Goal: Task Accomplishment & Management: Manage account settings

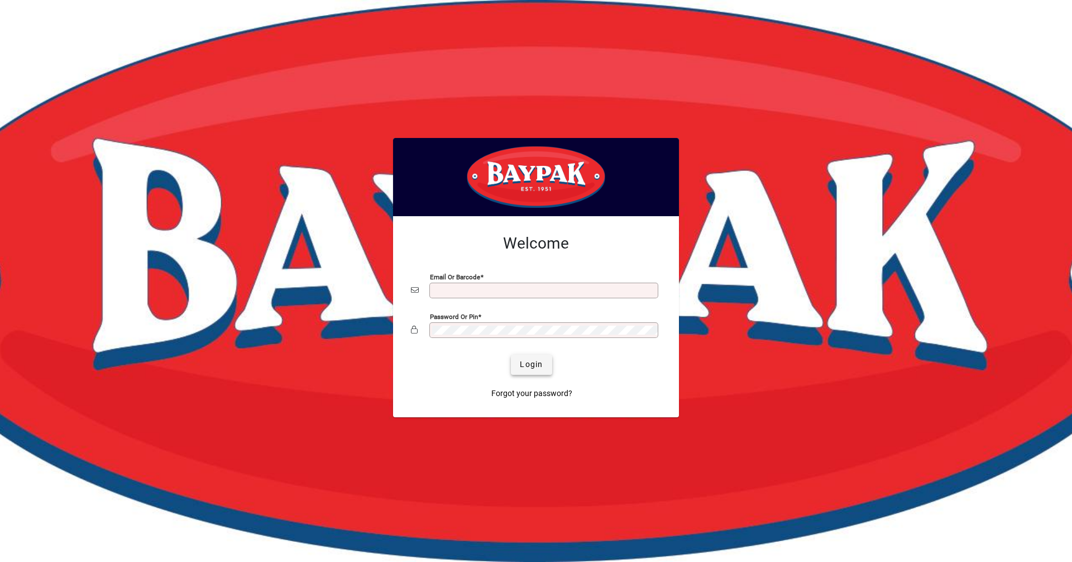
type input "**********"
click at [537, 366] on span "Login" at bounding box center [531, 365] width 23 height 12
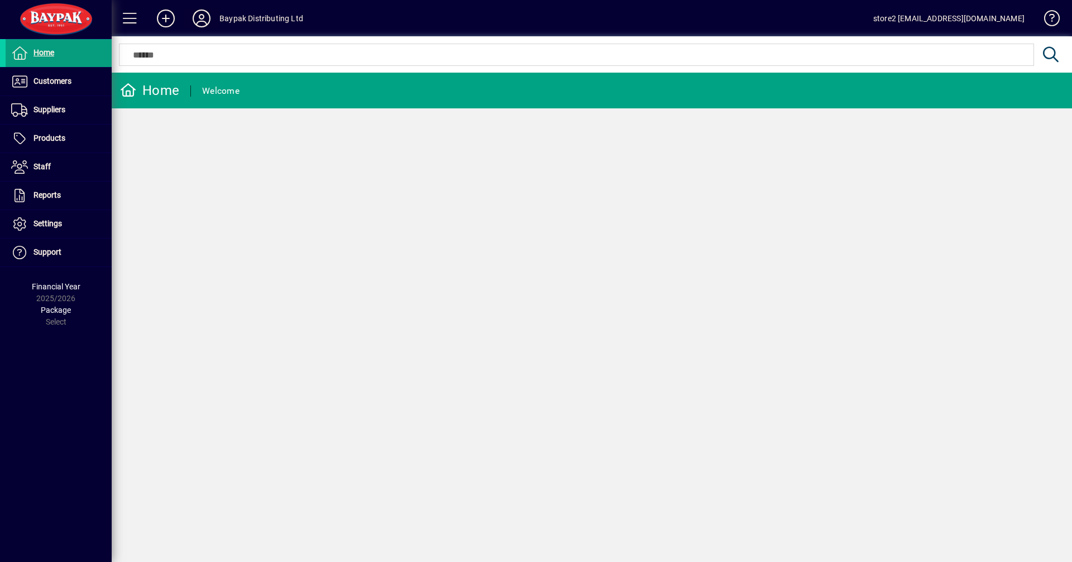
click at [202, 26] on icon at bounding box center [201, 18] width 22 height 18
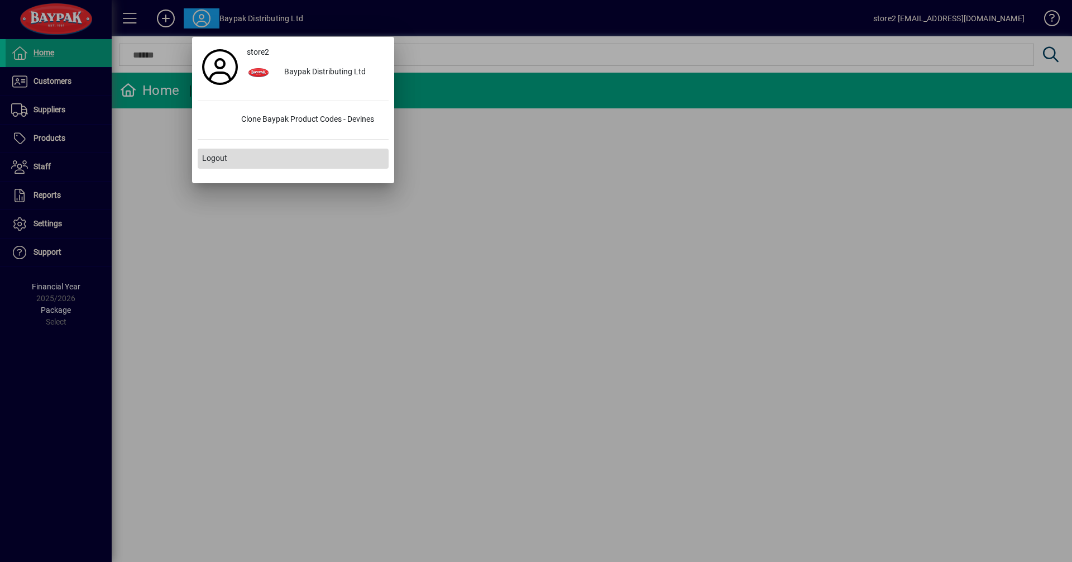
click at [223, 160] on span "Logout" at bounding box center [214, 158] width 25 height 12
